Goal: Task Accomplishment & Management: Complete application form

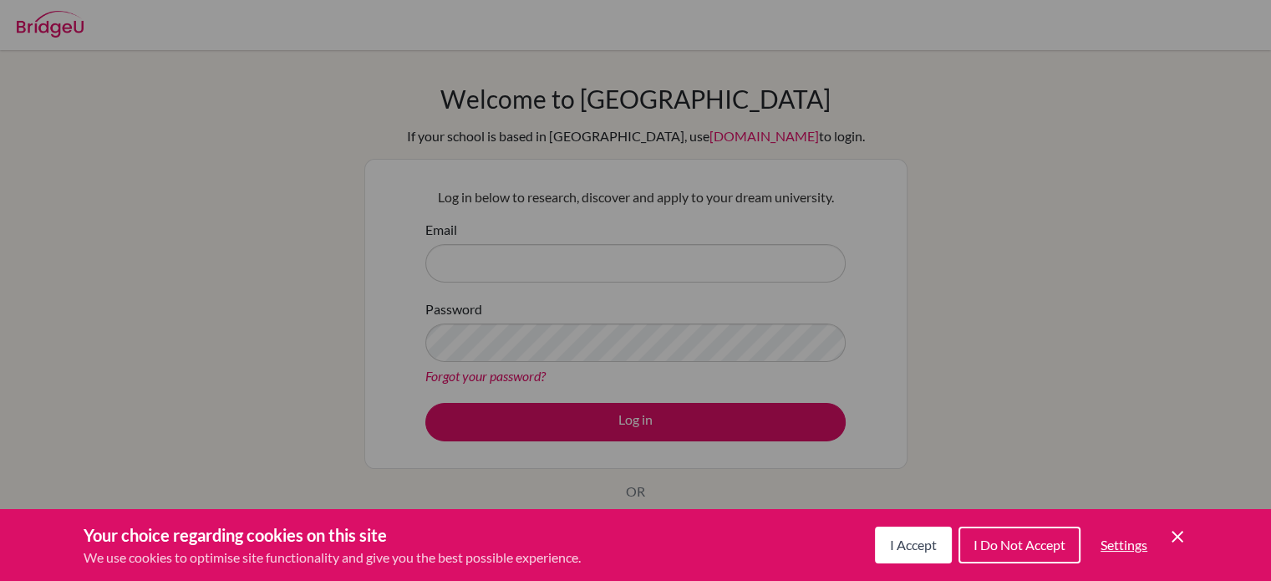
click at [792, 280] on div "Cookie Preferences" at bounding box center [635, 290] width 1271 height 581
click at [933, 544] on span "I Accept" at bounding box center [913, 544] width 47 height 16
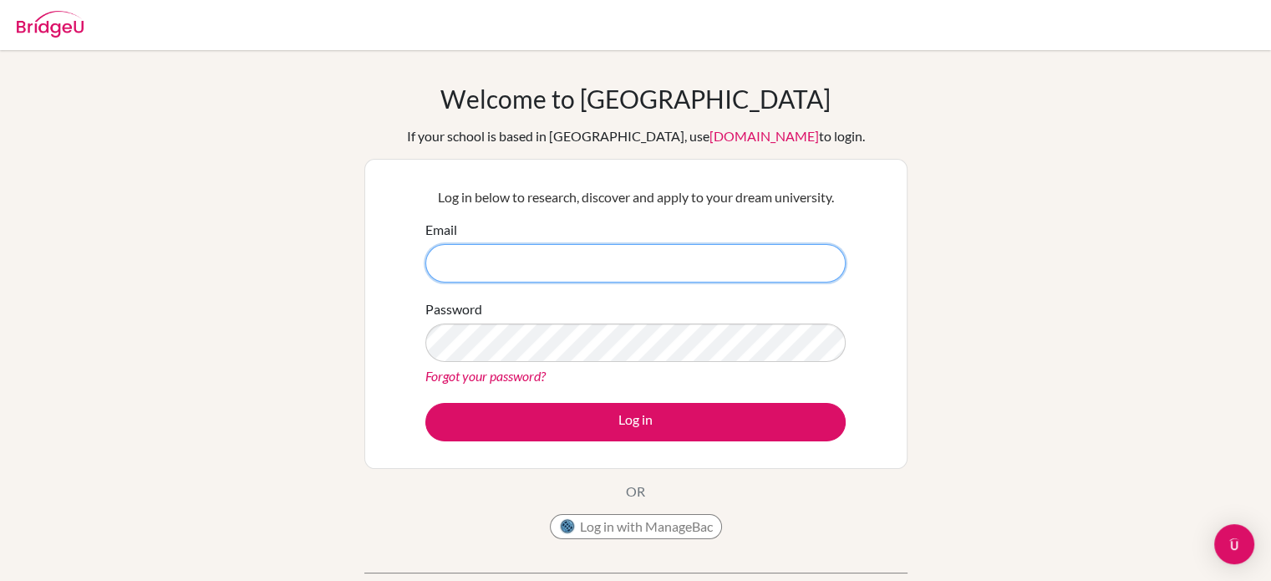
click at [605, 266] on input "Email" at bounding box center [635, 263] width 420 height 38
type input "d"
paste input "dvanheerde@danubestudent.com"
type input "dvanheerde@danubestudent.com"
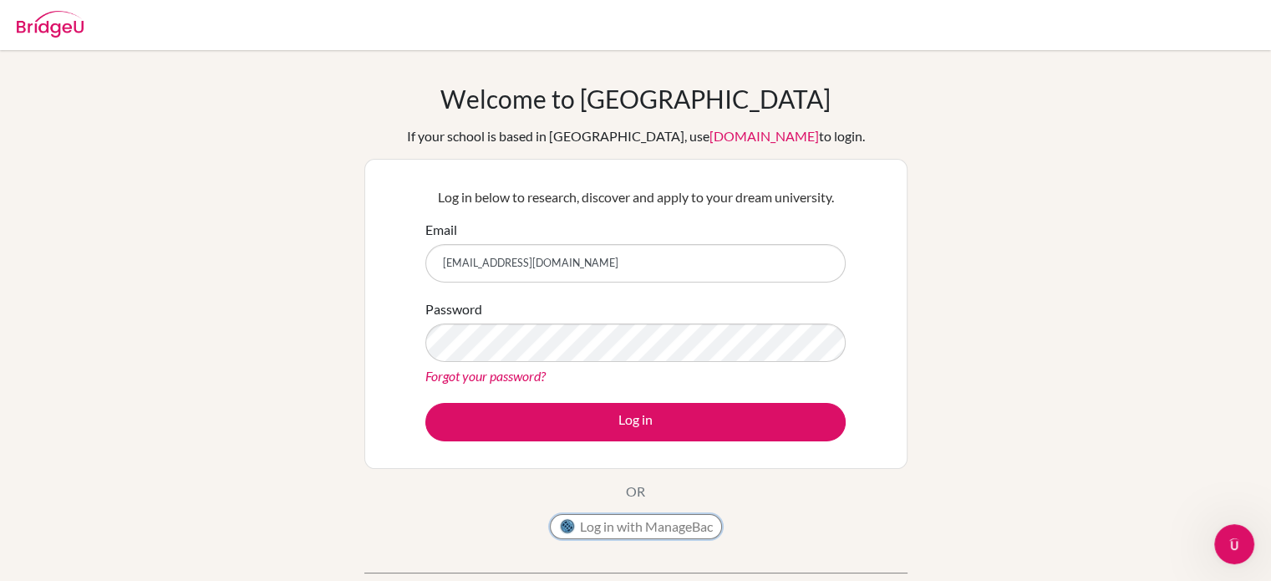
click at [608, 524] on button "Log in with ManageBac" at bounding box center [636, 526] width 172 height 25
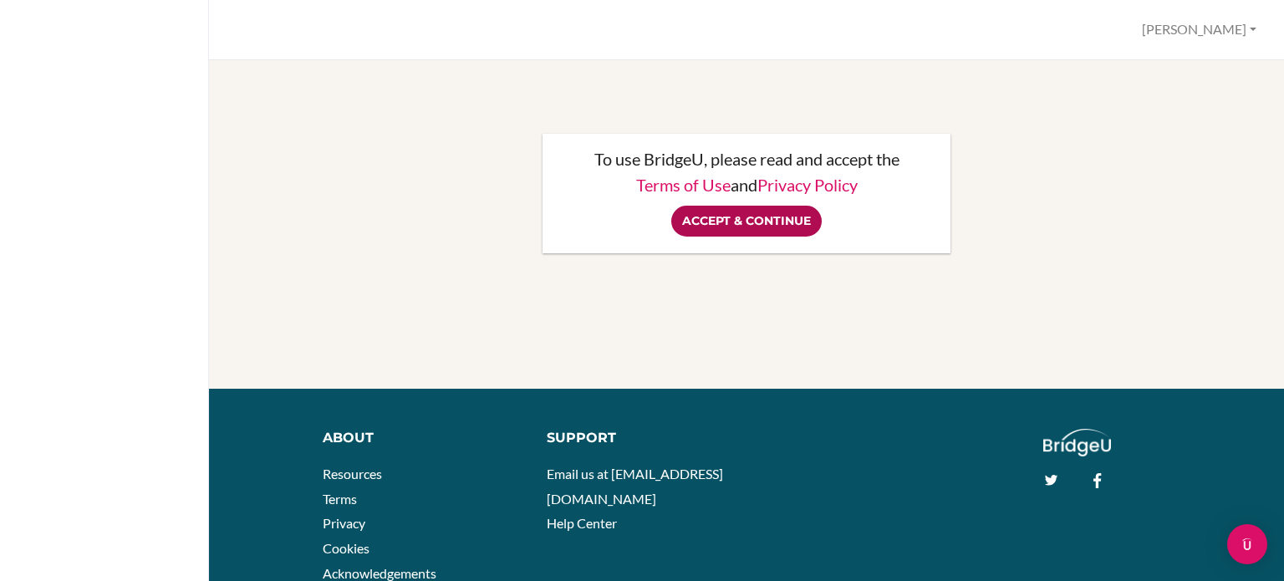
click at [765, 220] on input "Accept & Continue" at bounding box center [746, 221] width 150 height 31
